Goal: Information Seeking & Learning: Learn about a topic

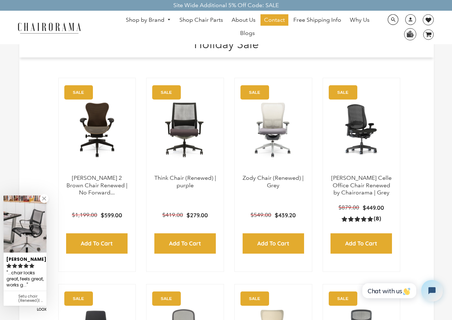
click at [163, 39] on ul "Shop by Brand Haworth Herman Miller Steelcase Knoll Human Scale" at bounding box center [247, 27] width 264 height 26
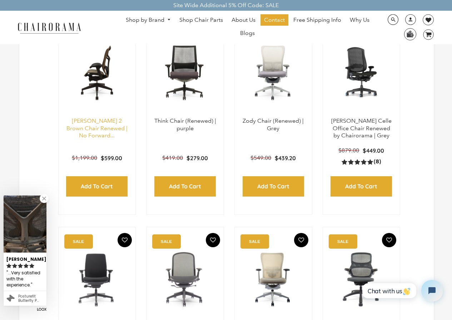
scroll to position [71, 0]
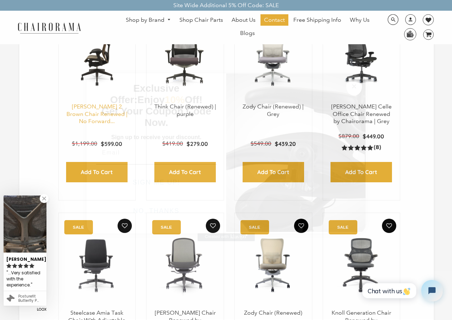
click input "Submit" at bounding box center [0, 0] width 0 height 0
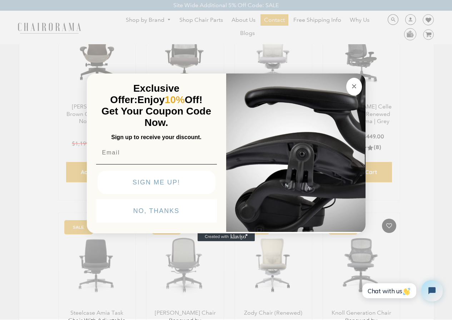
click at [269, 72] on img "POPUP Form" at bounding box center [295, 152] width 139 height 160
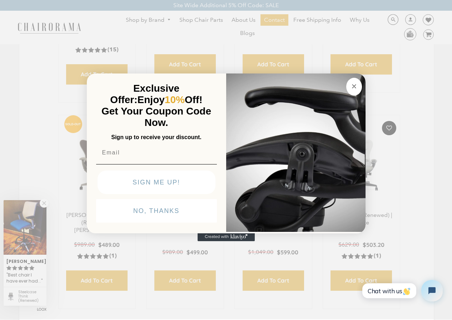
scroll to position [400, 0]
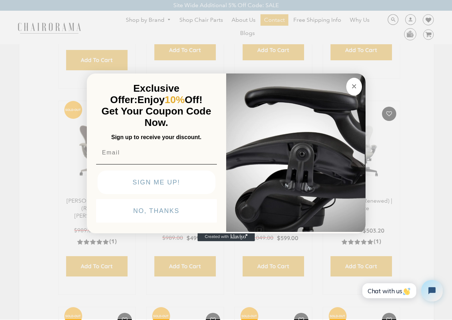
click at [117, 223] on button "NO, THANKS" at bounding box center [156, 211] width 121 height 24
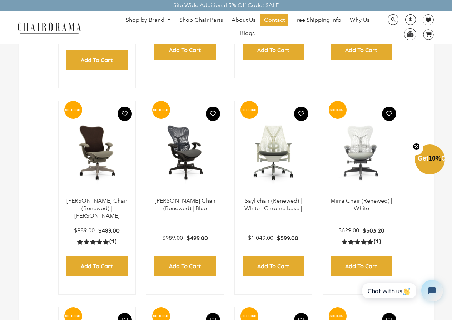
click at [240, 29] on link "Blogs" at bounding box center [247, 33] width 22 height 11
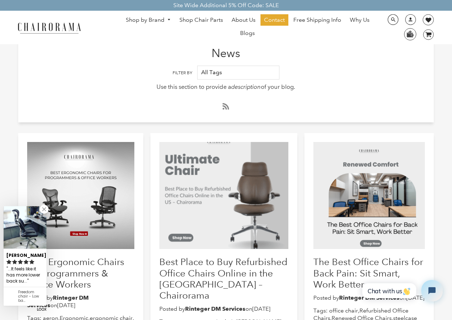
click at [429, 233] on div "The Best Office Chairs for Back Pain: Sit Smart, Work Better Posted by Rinteger…" at bounding box center [369, 253] width 130 height 240
